Goal: Transaction & Acquisition: Purchase product/service

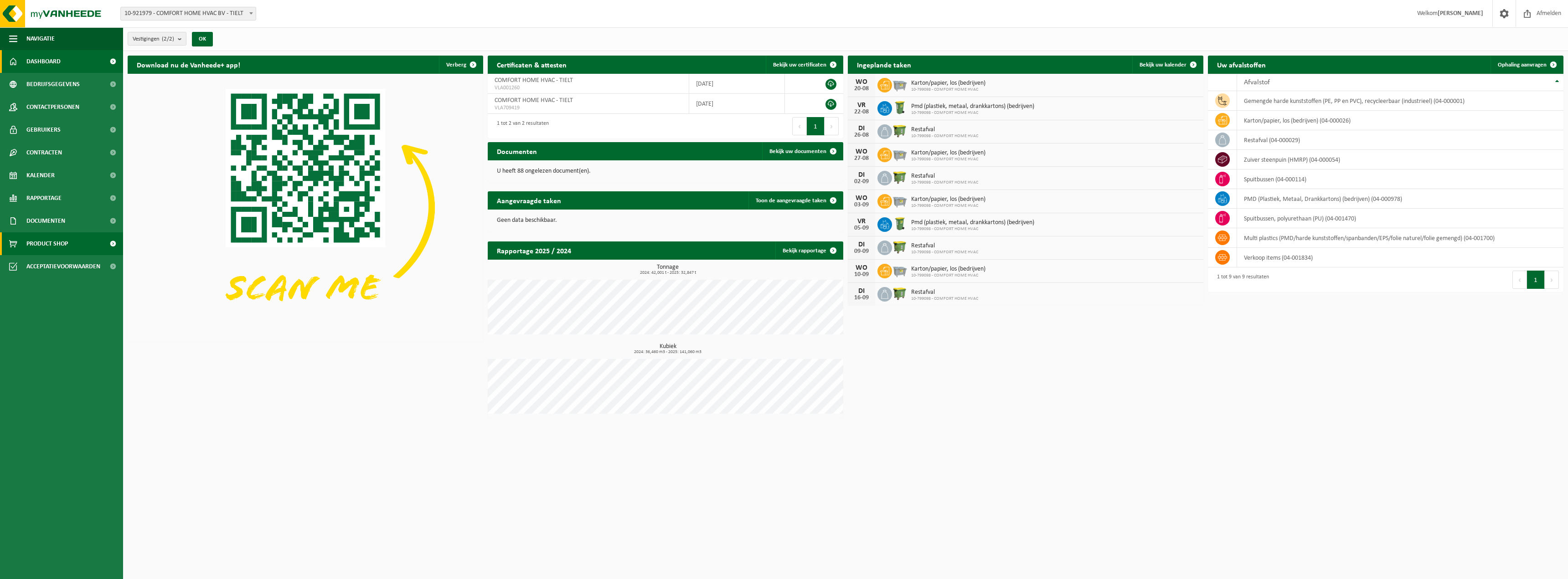
click at [33, 248] on span "Product Shop" at bounding box center [47, 243] width 41 height 23
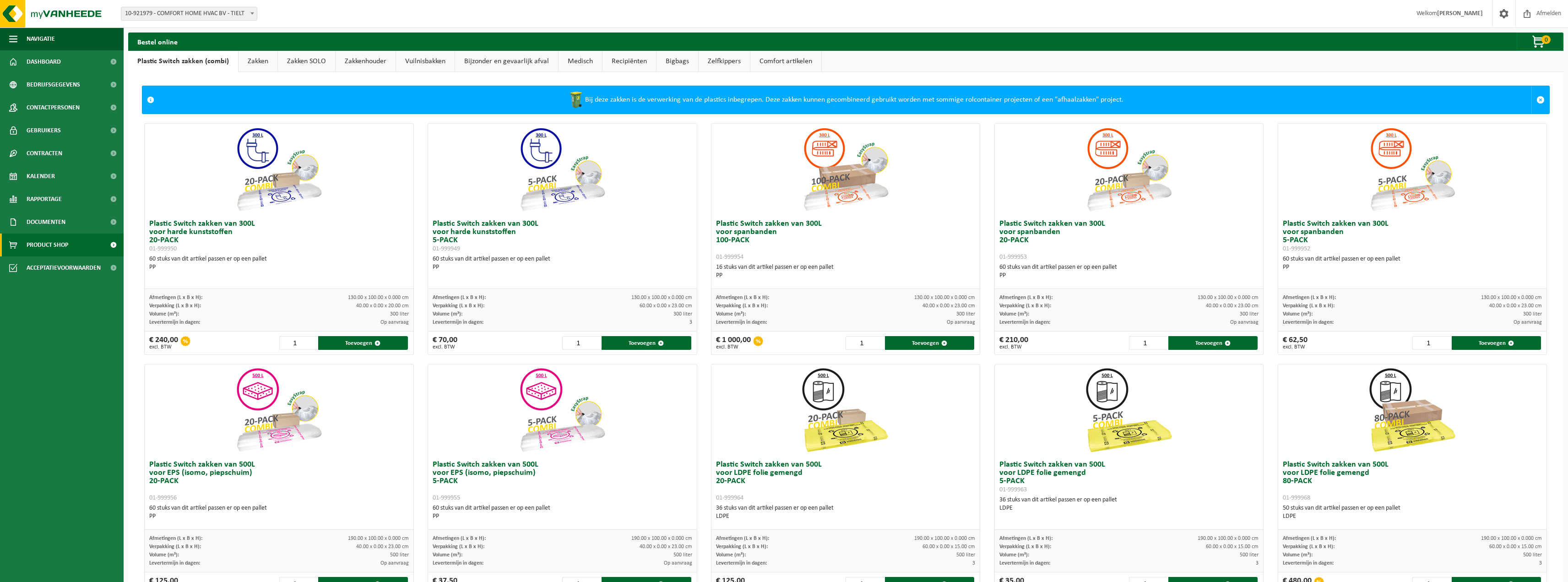
click at [257, 61] on link "Zakken" at bounding box center [258, 61] width 39 height 21
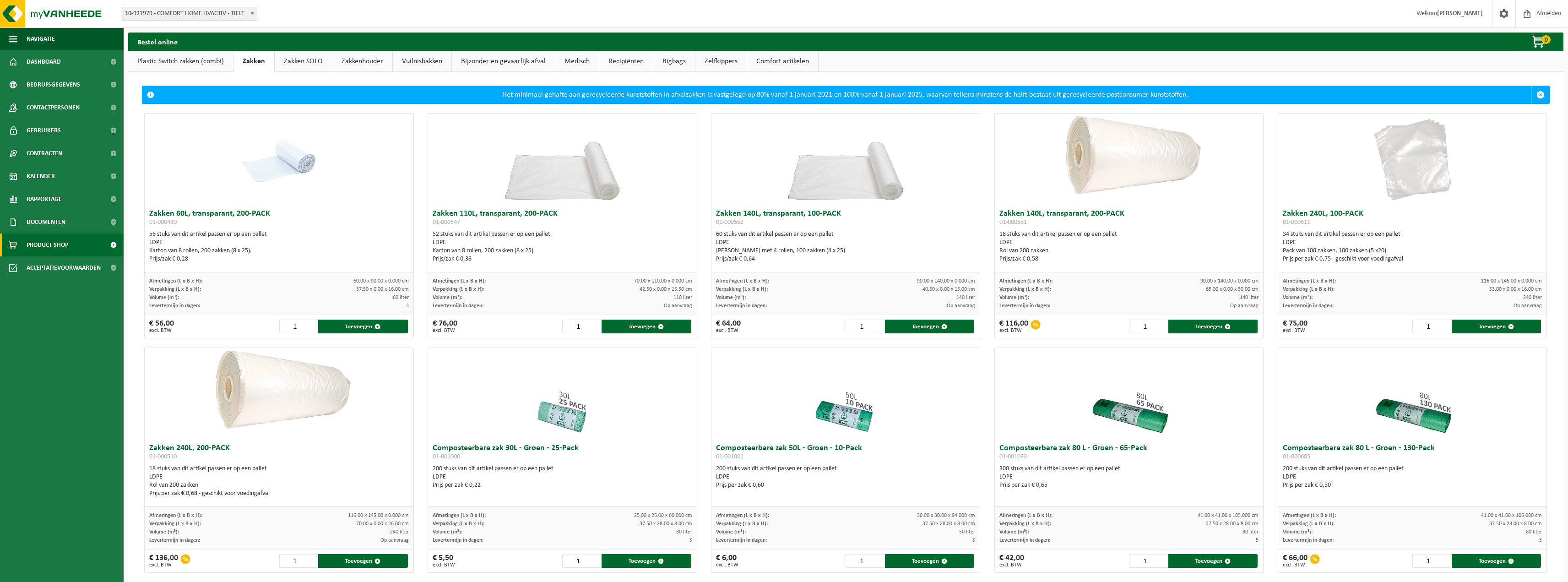
click at [295, 61] on link "Zakken SOLO" at bounding box center [303, 61] width 57 height 21
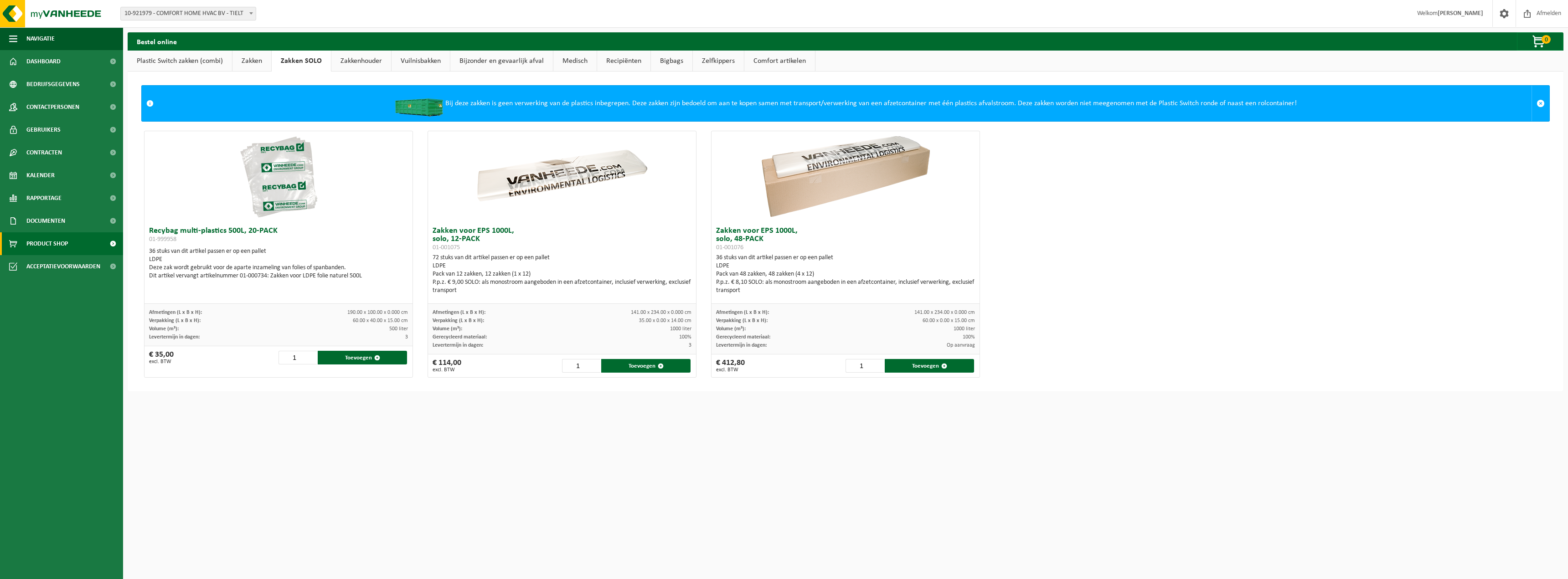
click at [345, 12] on div "Vestiging: 10-921979 - COMFORT HOME HVAC BV - TIELT 10-799098 - COMFORT HOME HV…" at bounding box center [784, 14] width 1568 height 28
click at [41, 243] on span "Product Shop" at bounding box center [47, 243] width 41 height 23
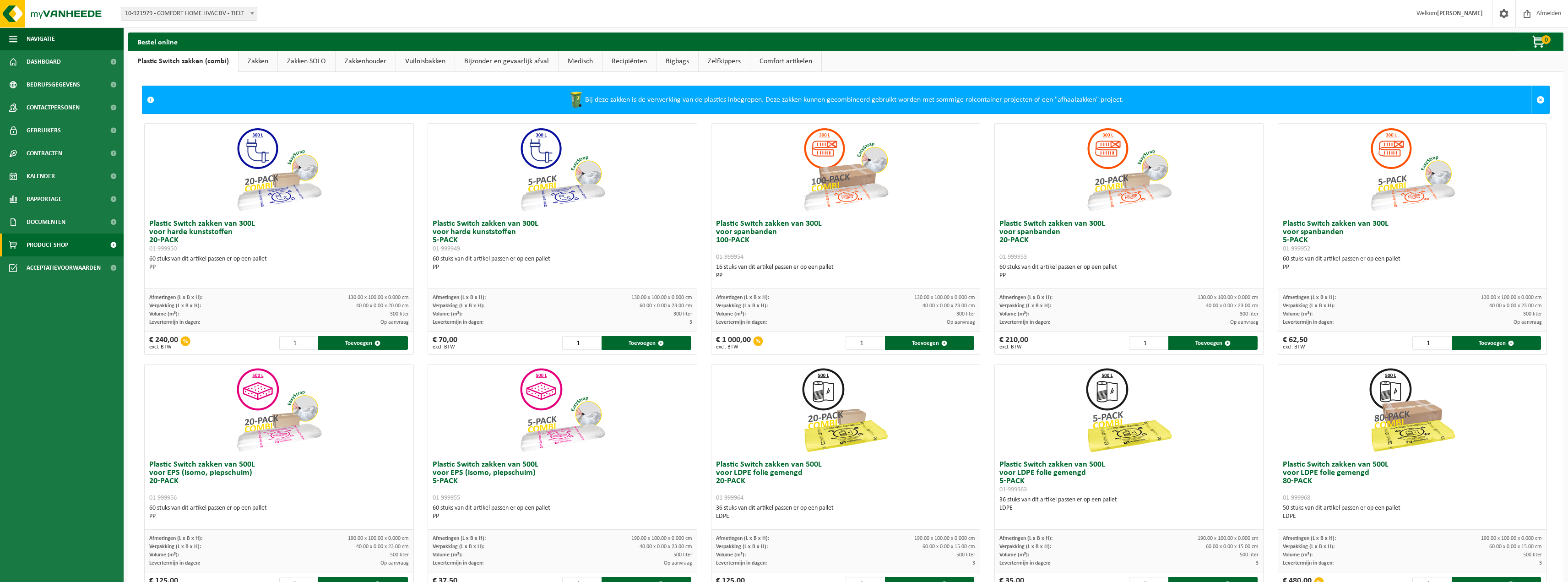
scroll to position [46, 0]
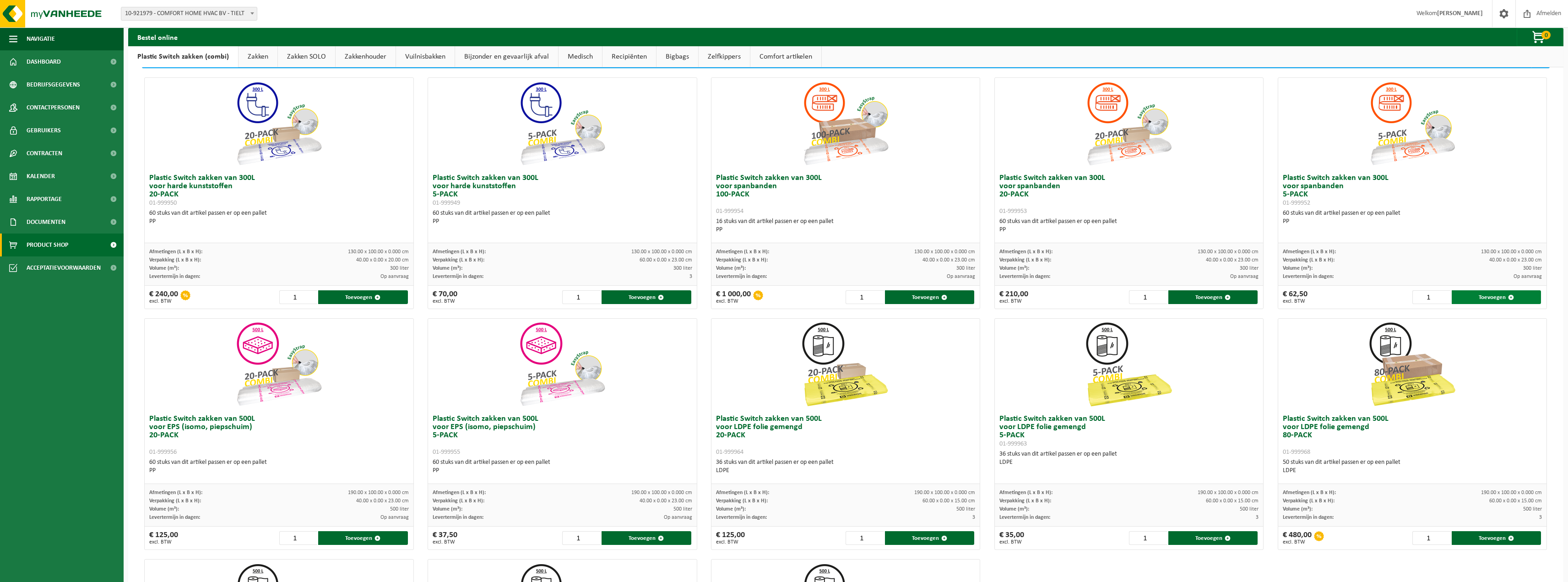
click at [1474, 297] on button "Toevoegen" at bounding box center [1496, 297] width 89 height 13
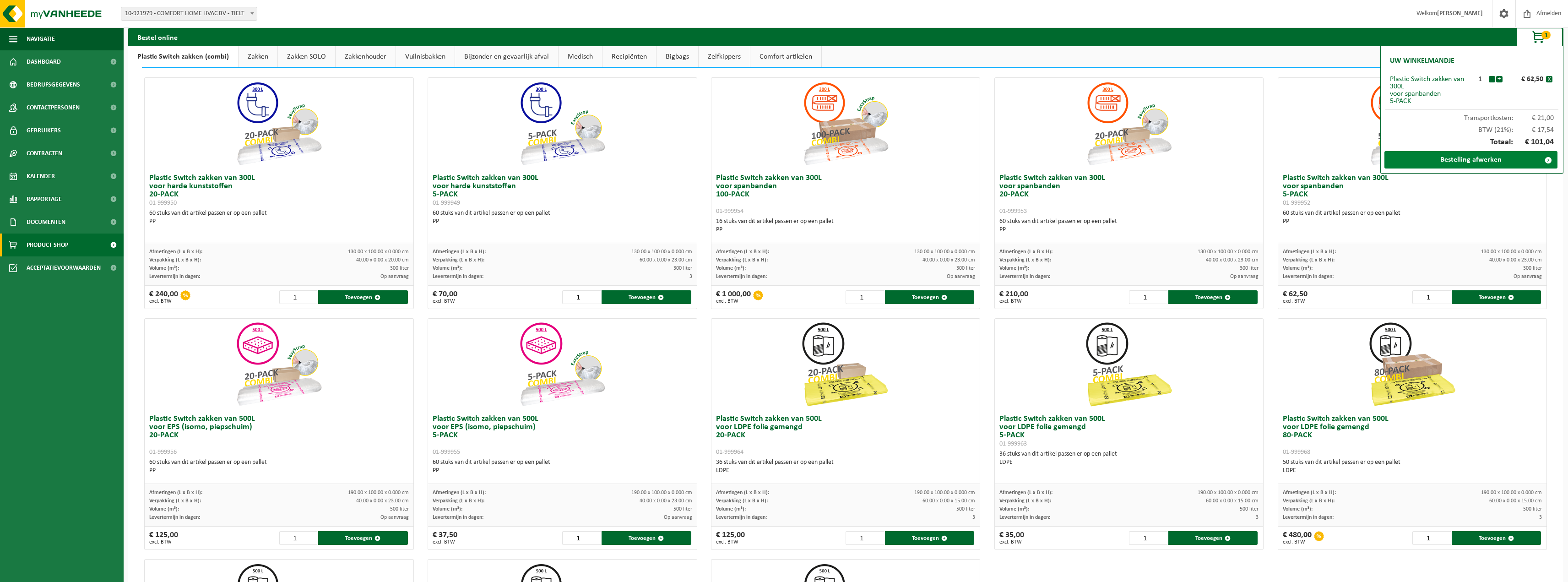
click at [1448, 160] on link "Bestelling afwerken" at bounding box center [1470, 160] width 173 height 17
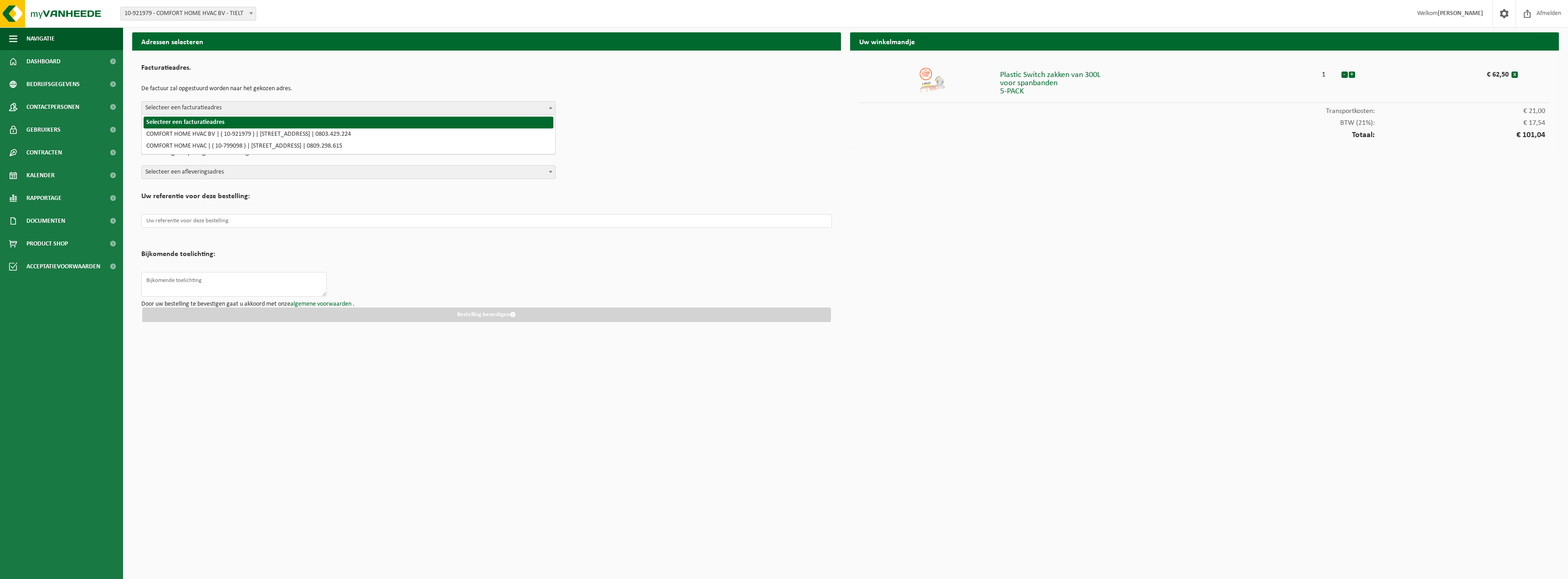
click at [329, 107] on span "Selecteer een facturatieadres" at bounding box center [348, 108] width 413 height 13
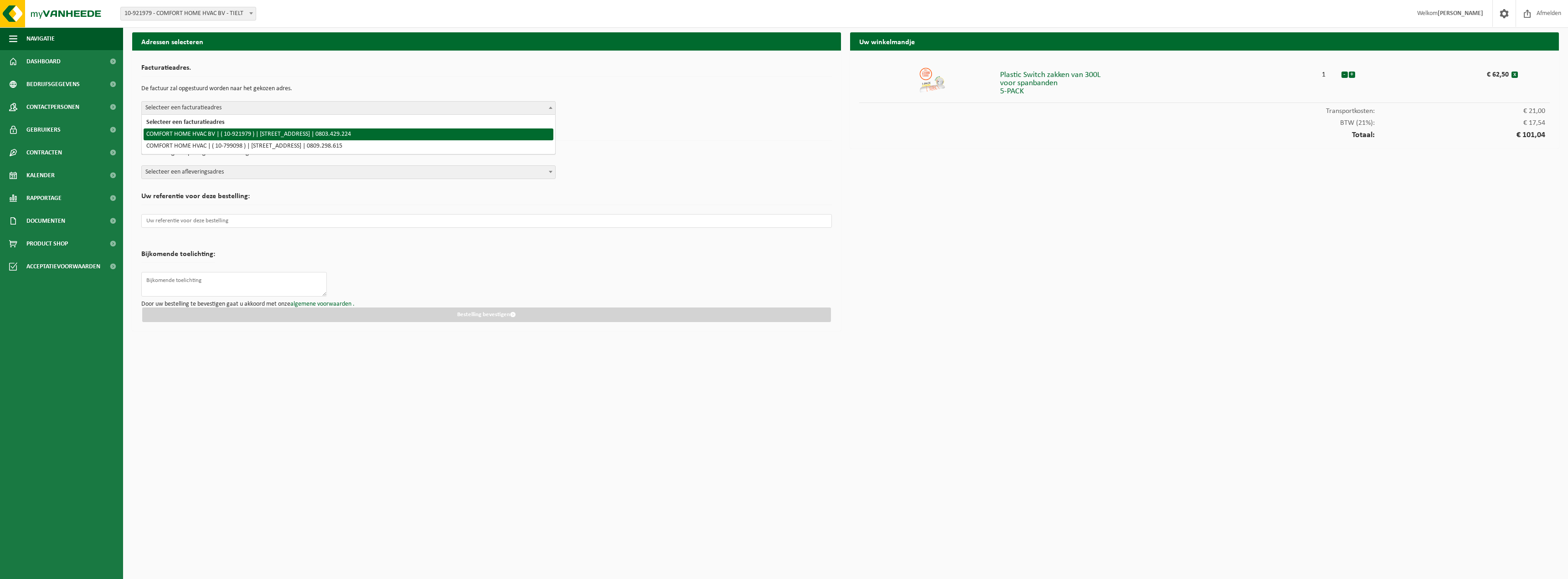
select select "130307"
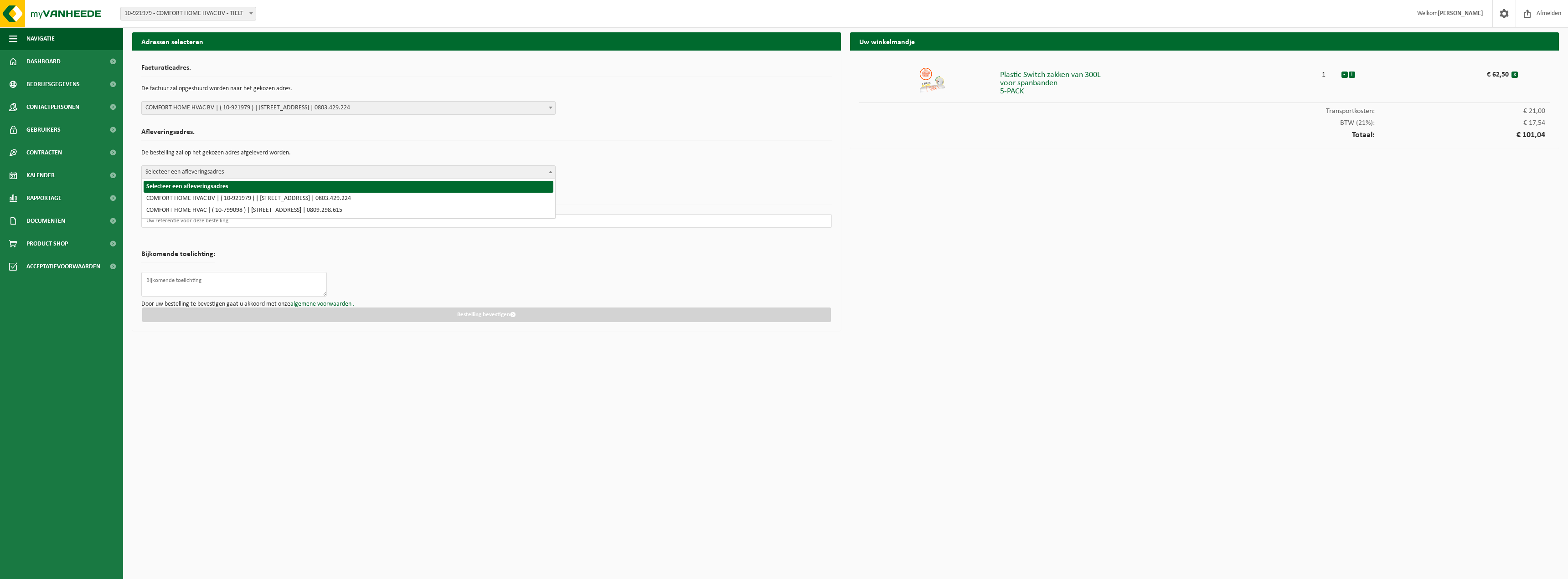
click at [246, 173] on span "Selecteer een afleveringsadres" at bounding box center [348, 172] width 413 height 13
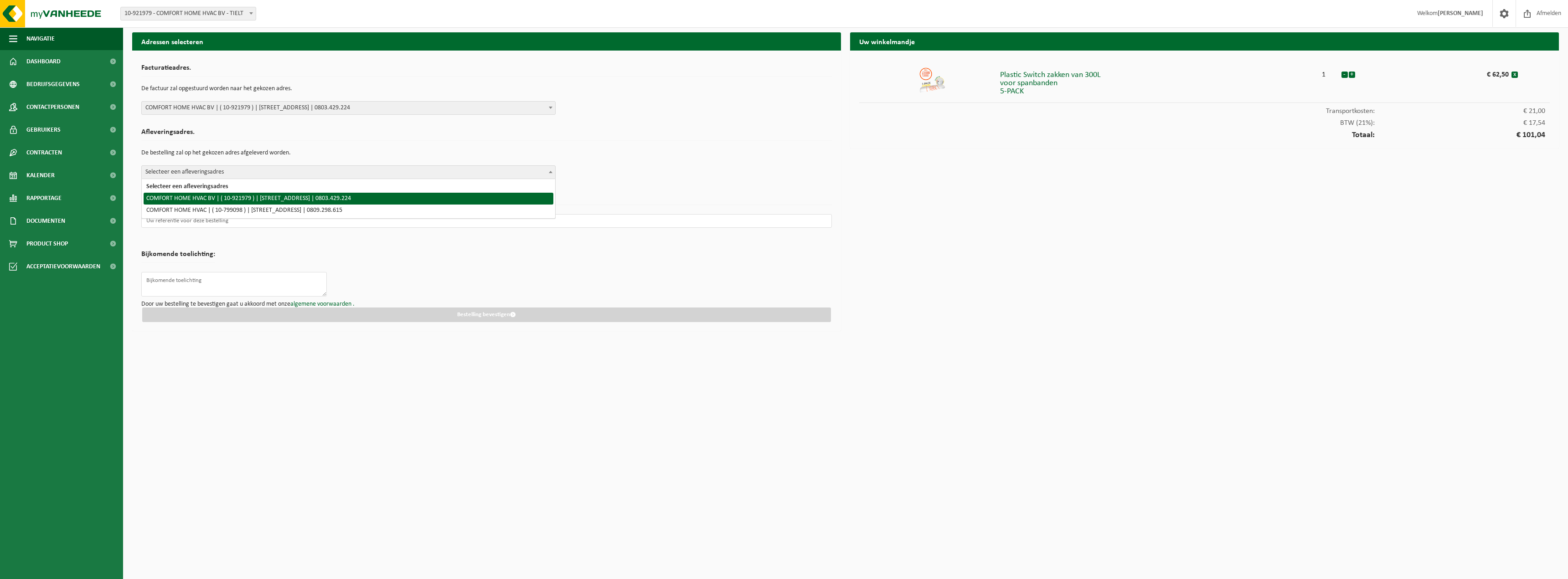
select select "130307"
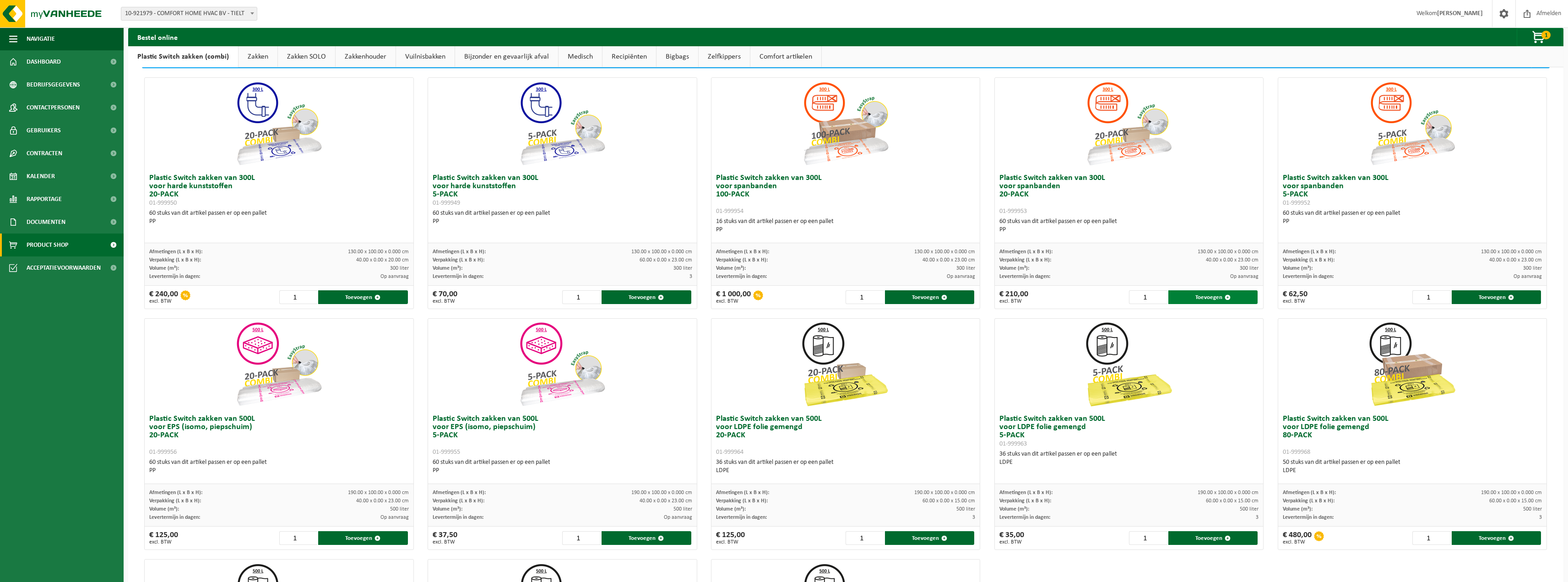
click at [1197, 298] on button "Toevoegen" at bounding box center [1213, 297] width 89 height 13
click at [1541, 41] on span "button" at bounding box center [1539, 37] width 46 height 18
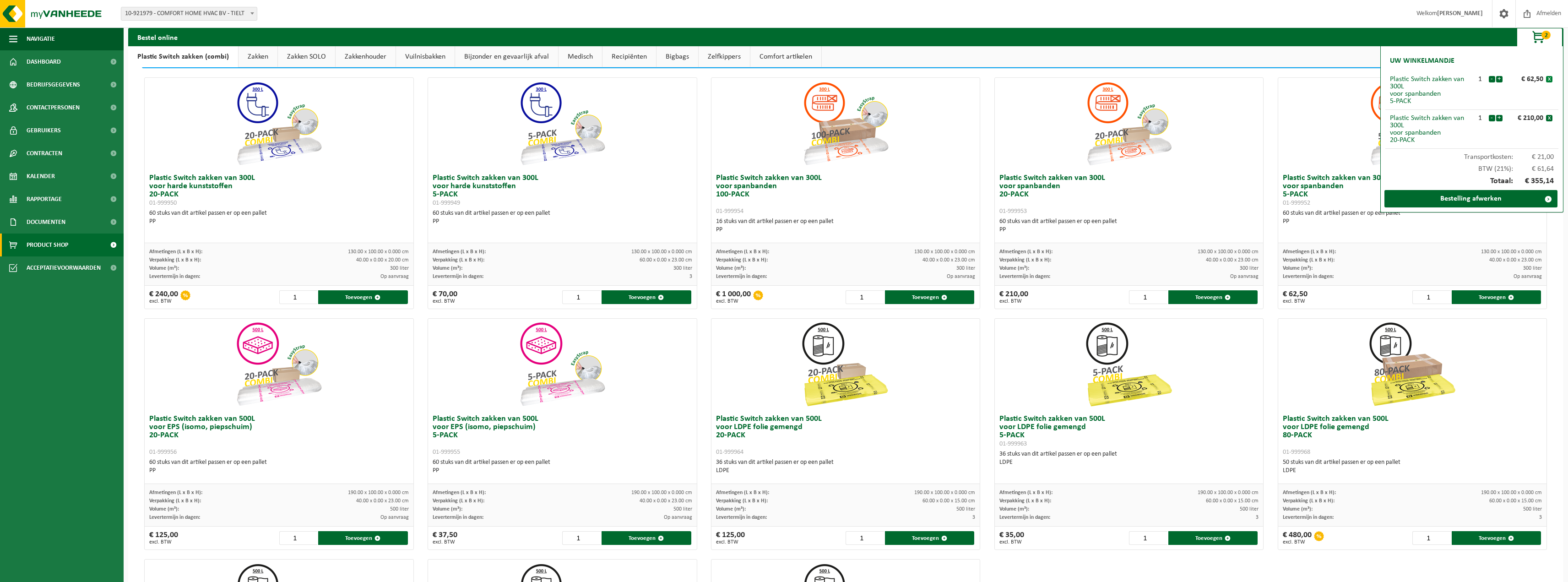
click at [1548, 78] on button "x" at bounding box center [1549, 79] width 6 height 6
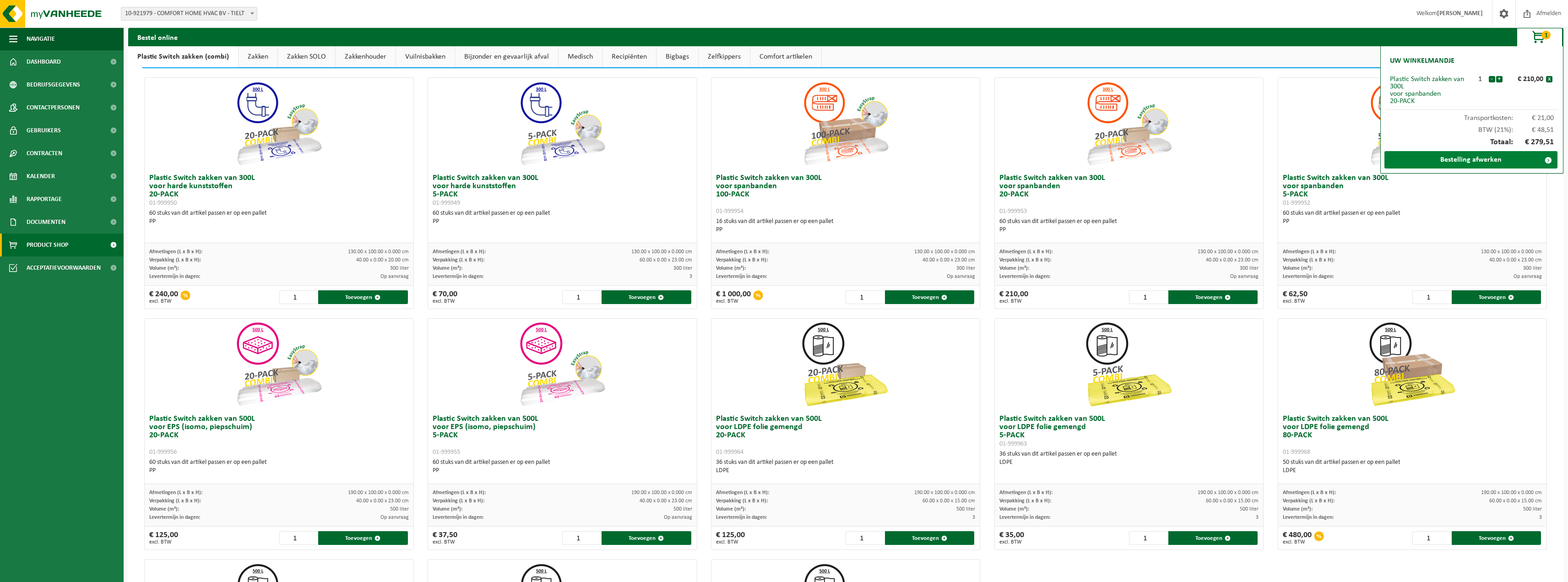
click at [1474, 161] on link "Bestelling afwerken" at bounding box center [1470, 160] width 173 height 17
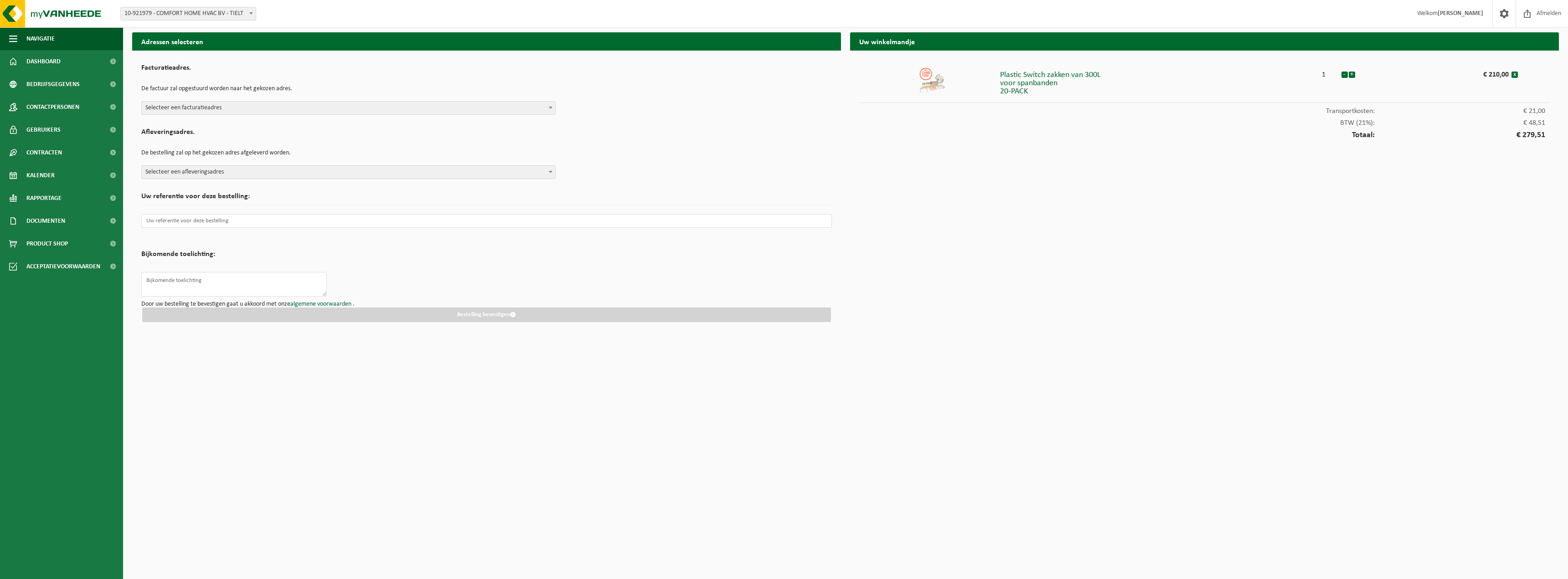
click at [164, 108] on span "Selecteer een facturatieadres" at bounding box center [348, 108] width 413 height 13
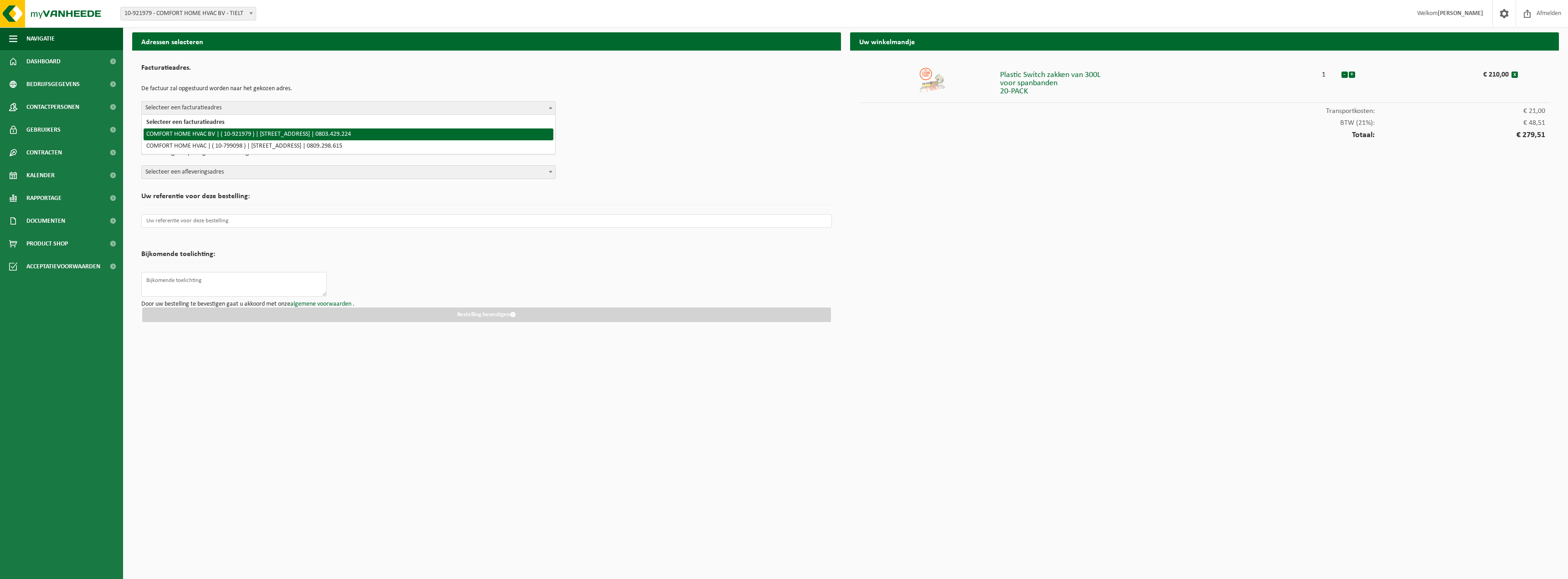
select select "130307"
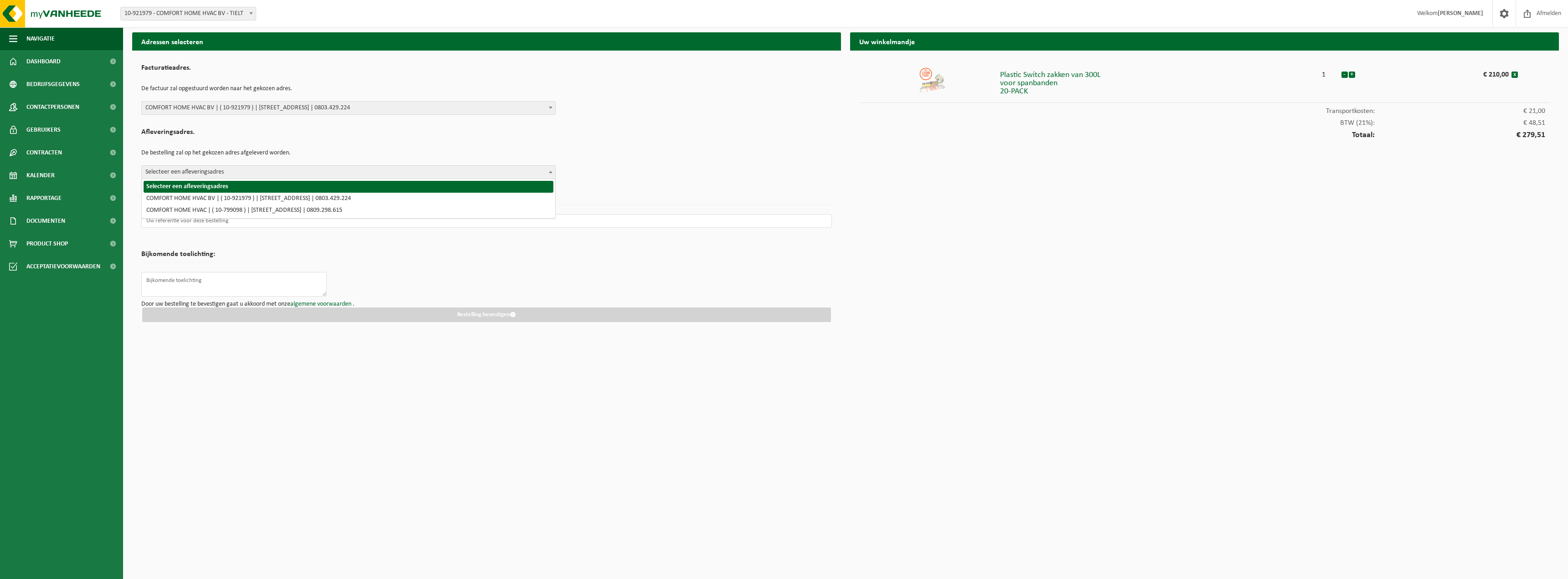
click at [174, 173] on span "Selecteer een afleveringsadres" at bounding box center [348, 172] width 413 height 13
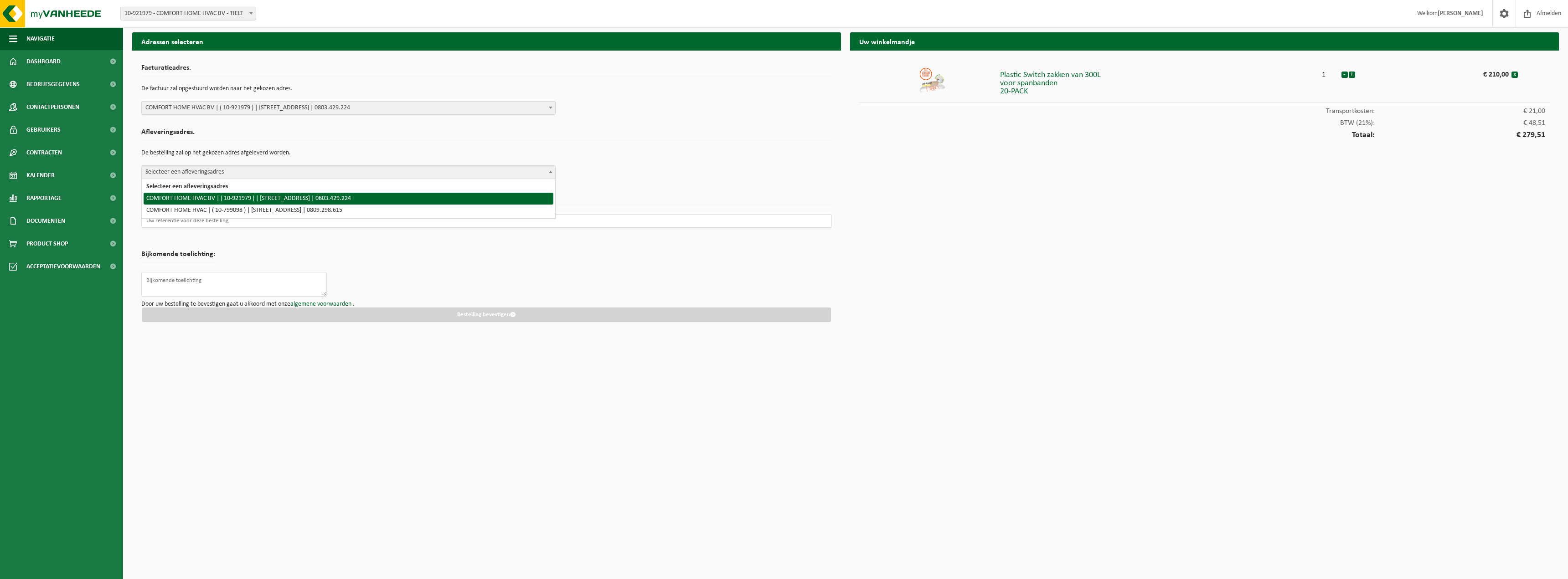
select select "130307"
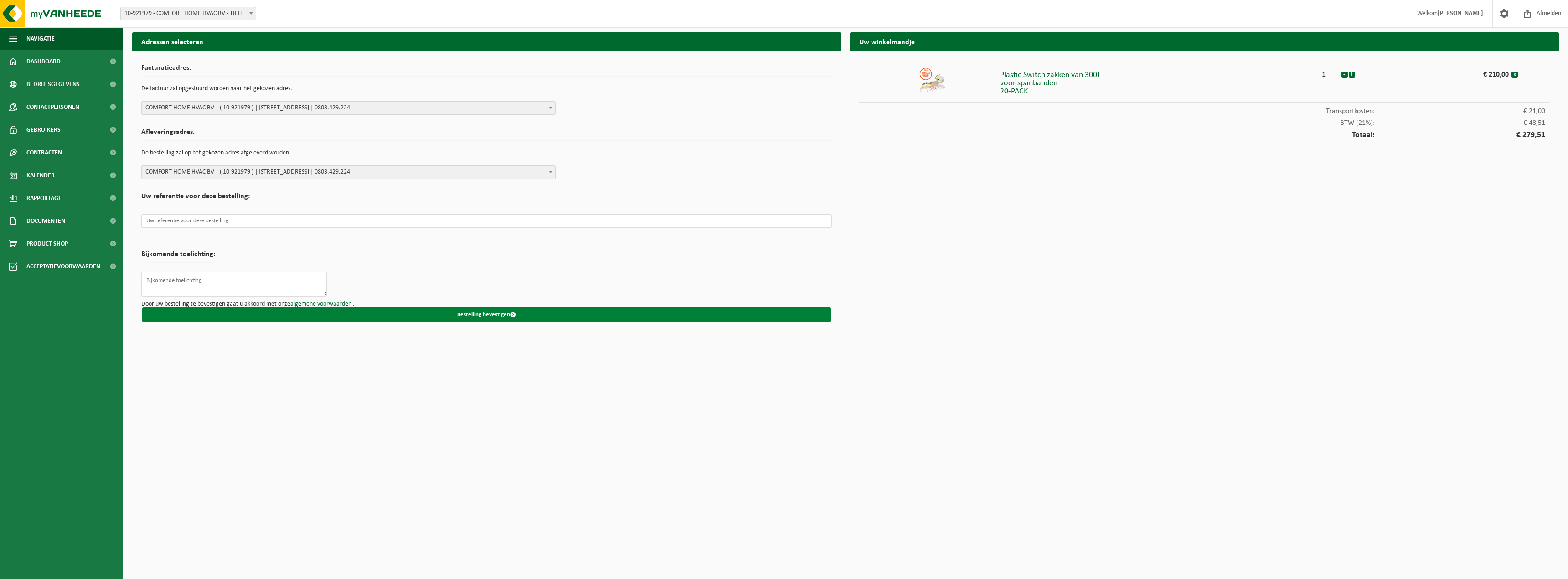
click at [475, 314] on button "Bestelling bevestigen" at bounding box center [486, 314] width 688 height 15
